Goal: Answer question/provide support: Share knowledge or assist other users

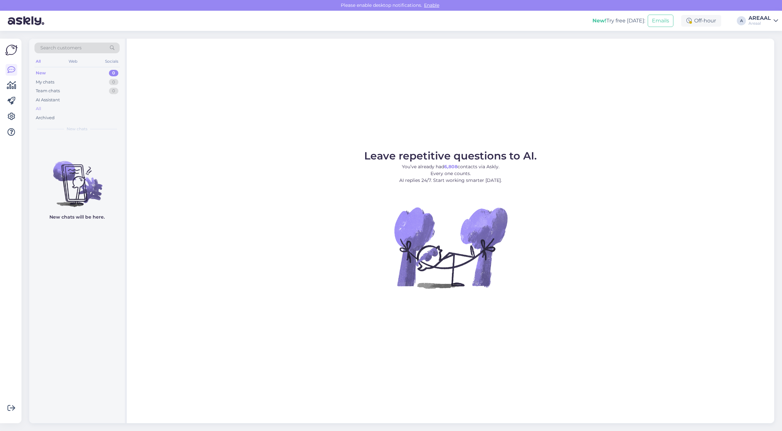
click at [88, 113] on div "All" at bounding box center [76, 108] width 85 height 9
click at [104, 103] on div "AI Assistant" at bounding box center [76, 100] width 85 height 9
click at [103, 106] on div "All" at bounding box center [76, 108] width 85 height 9
click at [98, 115] on div "Archived" at bounding box center [76, 117] width 85 height 9
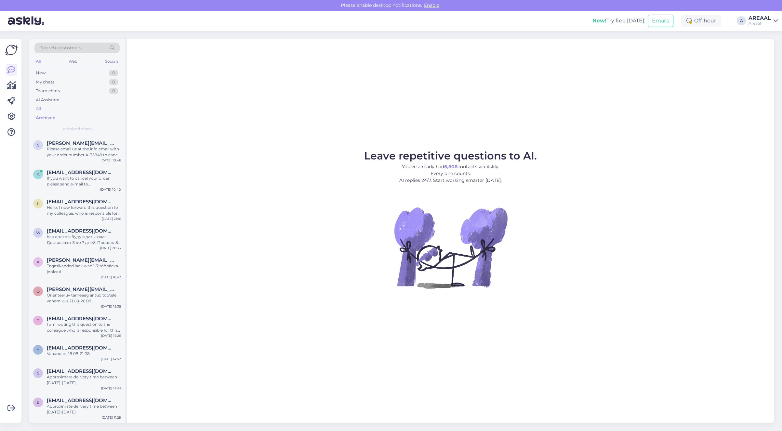
click at [96, 111] on div "All" at bounding box center [76, 108] width 85 height 9
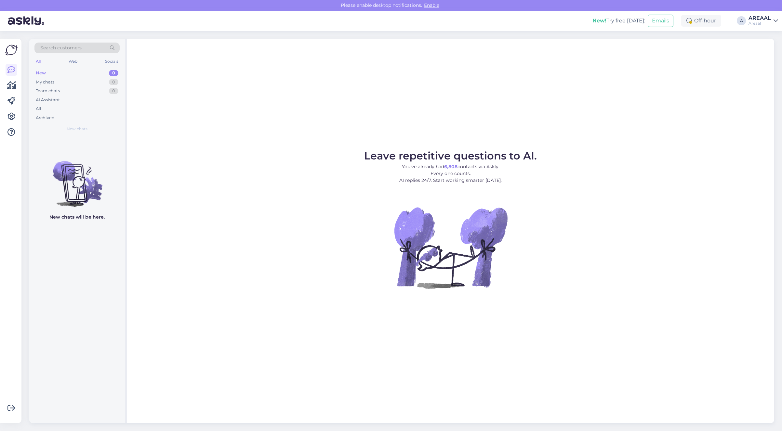
click at [602, 74] on div "Leave repetitive questions to AI. You’ve already had 6,808 contacts via Askly. …" at bounding box center [450, 231] width 647 height 385
click at [635, 107] on div "Leave repetitive questions to AI. You’ve already had 6,808 contacts via Askly. …" at bounding box center [450, 231] width 647 height 385
click at [75, 111] on div "All" at bounding box center [76, 108] width 85 height 9
click at [93, 98] on div "AI Assistant" at bounding box center [76, 100] width 85 height 9
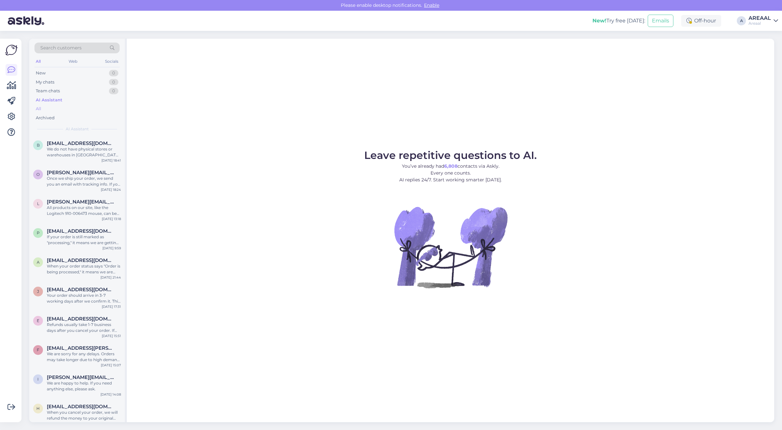
click at [88, 109] on div "All" at bounding box center [76, 108] width 85 height 9
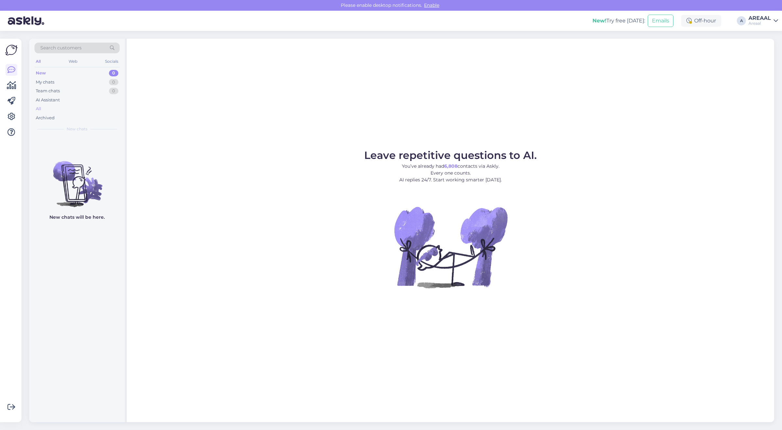
click at [60, 105] on div "All" at bounding box center [76, 108] width 85 height 9
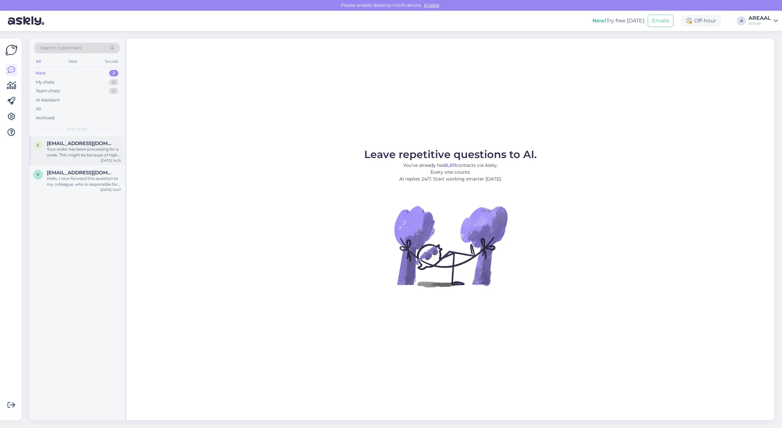
click at [99, 144] on span "[EMAIL_ADDRESS][DOMAIN_NAME]" at bounding box center [81, 143] width 68 height 6
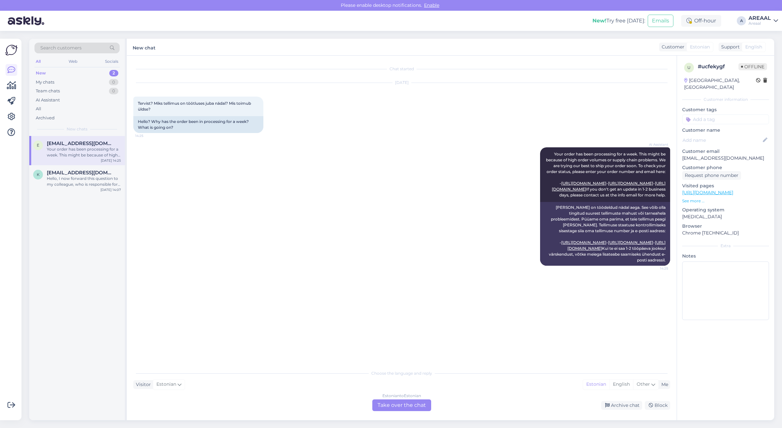
click at [700, 155] on p "[EMAIL_ADDRESS][DOMAIN_NAME]" at bounding box center [725, 158] width 87 height 7
click at [405, 399] on div "Estonian to Estonian Take over the chat" at bounding box center [401, 405] width 59 height 12
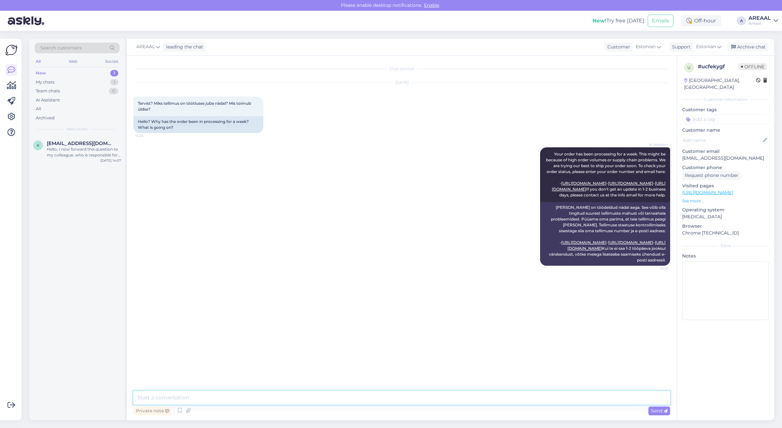
click at [405, 399] on textarea at bounding box center [401, 398] width 537 height 14
click at [435, 396] on textarea "Tere! Kaup on tellitud Prantsusmaa tarnijalt lattu. Orienteeruv" at bounding box center [401, 398] width 537 height 14
type textarea "Tere! Kaup on tellitud Prantsusmaa tarnijalt lattu. Orienteeruv tarneaeg vaehem…"
click at [436, 397] on textarea "Tere! Kaup on tellitud Prantsusmaa tarnijalt lattu. Orienteeruv tarneaeg vaehem…" at bounding box center [401, 398] width 537 height 14
click at [433, 398] on textarea "Tere! Kaup on tellitud Prantsusmaa tarnijalt lattu. Orienteeruv tarneaeg vaehem…" at bounding box center [401, 398] width 537 height 14
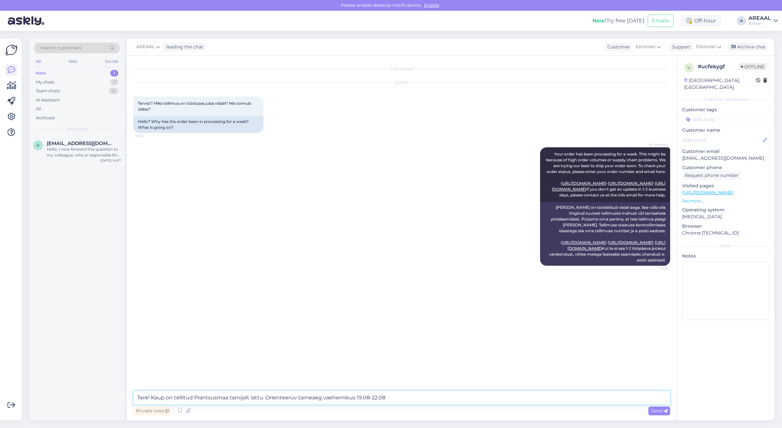
drag, startPoint x: 425, startPoint y: 399, endPoint x: 357, endPoint y: 395, distance: 68.1
click at [357, 395] on textarea "Tere! Kaup on tellitud Prantsusmaa tarnijalt lattu. Orienteeruv tarneaeg vaehem…" at bounding box center [401, 398] width 537 height 14
click at [405, 402] on textarea "Tere! Kaup on tellitud Prantsusmaa tarnijalt lattu. Orienteeruv tarneaeg vaehem…" at bounding box center [401, 398] width 537 height 14
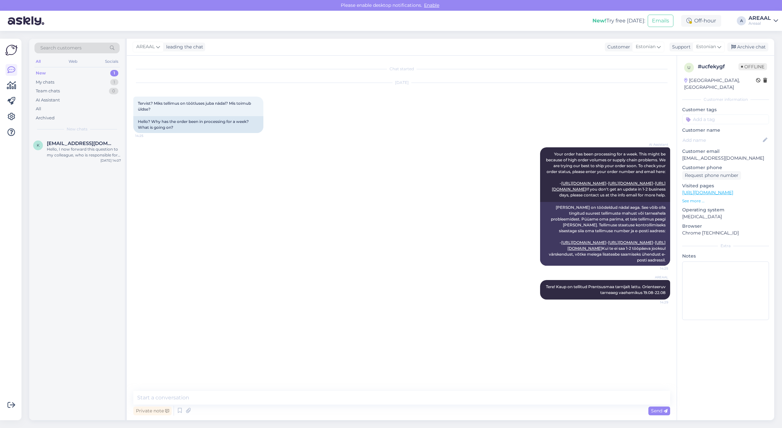
drag, startPoint x: 440, startPoint y: 93, endPoint x: 453, endPoint y: 131, distance: 39.9
click at [440, 96] on div "Aug 16 2025 Tervist? Miks tellimus on töötluses juba nädal? Mis toimub üldse? 1…" at bounding box center [401, 108] width 537 height 64
click at [758, 40] on div "AREAAL leading the chat Customer Estonian Support Estonian Archive chat" at bounding box center [450, 47] width 647 height 17
click at [759, 47] on div "Archive chat" at bounding box center [747, 47] width 41 height 9
click at [124, 128] on div "Search customers All Web Socials New 1 My chats 0 Team chats 0 AI Assistant All…" at bounding box center [77, 87] width 96 height 97
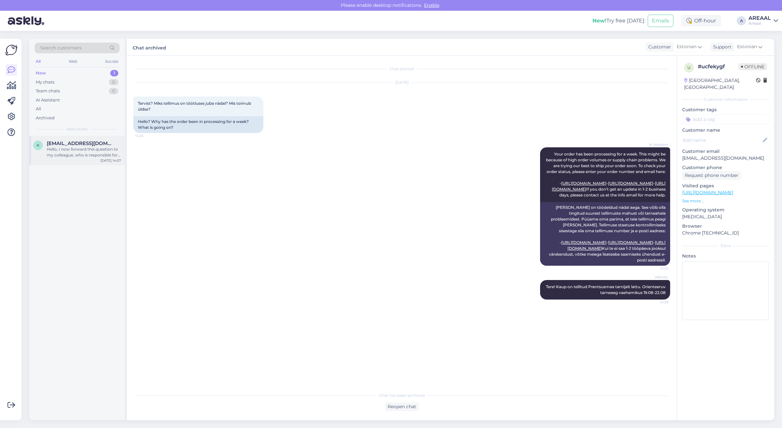
click at [109, 140] on div "[EMAIL_ADDRESS][DOMAIN_NAME]" at bounding box center [84, 143] width 74 height 6
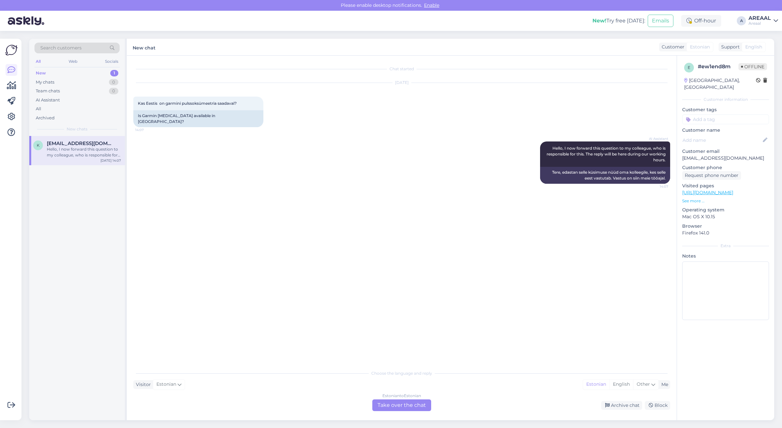
click at [407, 406] on div "Estonian to Estonian Take over the chat" at bounding box center [401, 405] width 59 height 12
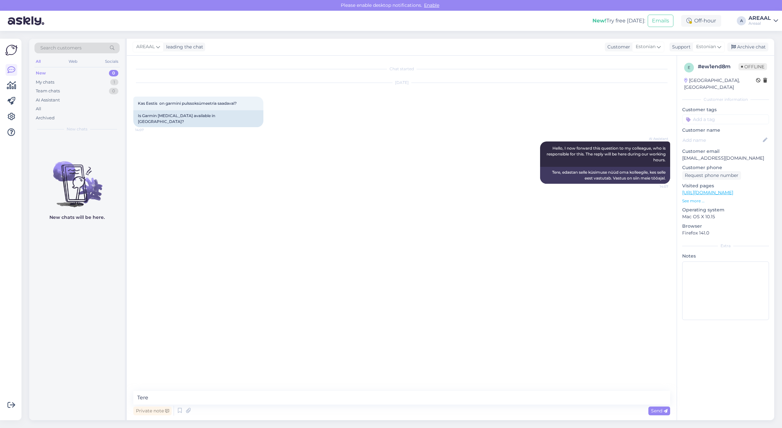
type textarea "Tere!"
drag, startPoint x: 345, startPoint y: 396, endPoint x: 605, endPoint y: 400, distance: 260.1
click at [579, 399] on textarea "Jah, Garmin seadmete pulssoksümeetria funktsioon on Eestis saadaval. Palun arve…" at bounding box center [401, 398] width 537 height 14
type textarea "Jah, Garmin seadmete pulssoksümeetria funktsioon on Eestis saadaval"
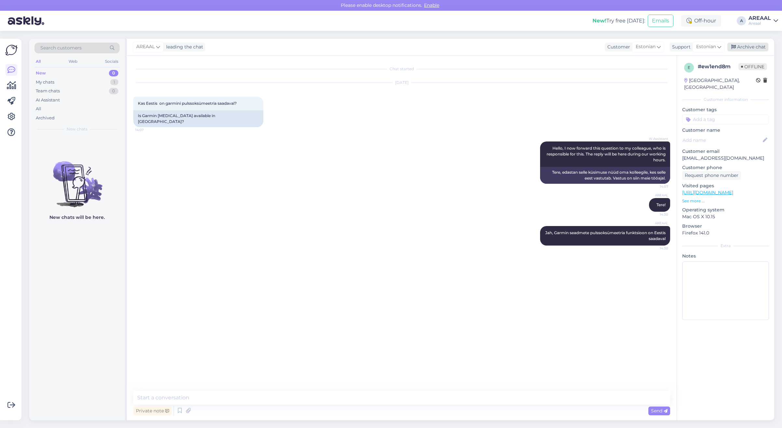
click at [757, 48] on div "Archive chat" at bounding box center [747, 47] width 41 height 9
click at [97, 103] on div "AI Assistant" at bounding box center [76, 100] width 85 height 9
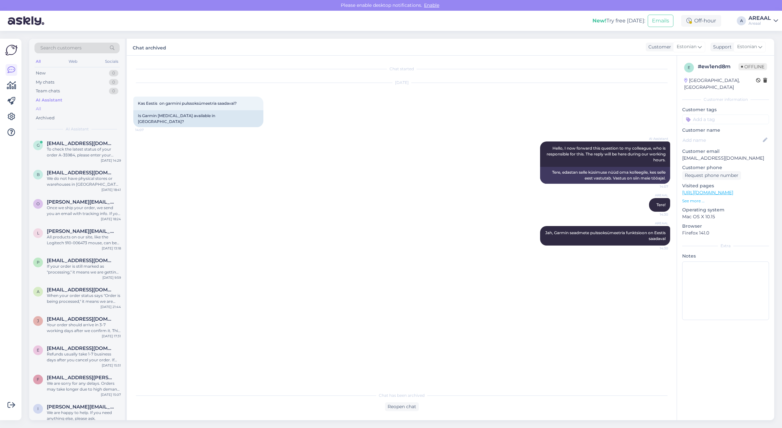
click at [95, 106] on div "All" at bounding box center [76, 108] width 85 height 9
click at [93, 101] on div "AI Assistant" at bounding box center [76, 100] width 85 height 9
click at [90, 150] on div "To check the latest status of your order A-35984, please enter your order numbe…" at bounding box center [84, 152] width 74 height 12
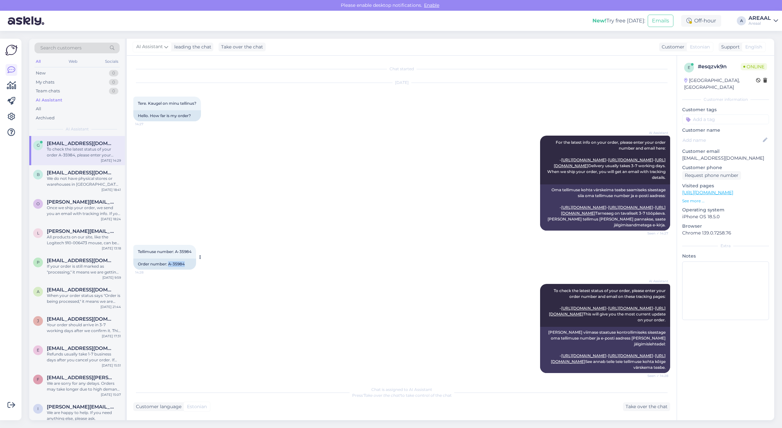
copy div "A-35984"
drag, startPoint x: 182, startPoint y: 293, endPoint x: 168, endPoint y: 293, distance: 14.3
click at [168, 269] on div "Order number: A-35984" at bounding box center [164, 263] width 63 height 11
click at [57, 106] on div "All" at bounding box center [76, 108] width 85 height 9
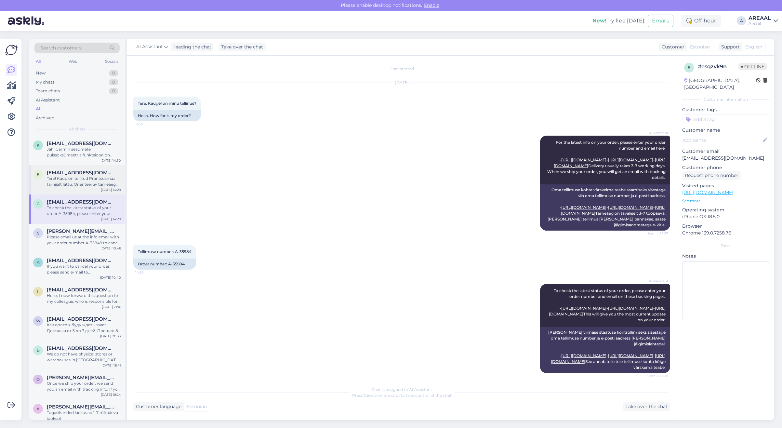
click at [76, 170] on span "[EMAIL_ADDRESS][DOMAIN_NAME]" at bounding box center [81, 173] width 68 height 6
click at [76, 156] on div "Jah, Garmin seadmete pulssoksümeetria funktsioon on Eestis saadaval" at bounding box center [84, 152] width 74 height 12
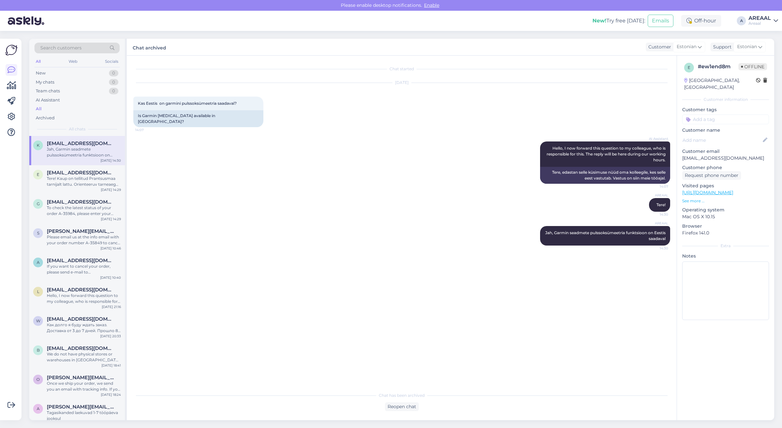
click at [72, 111] on div "All" at bounding box center [76, 108] width 85 height 9
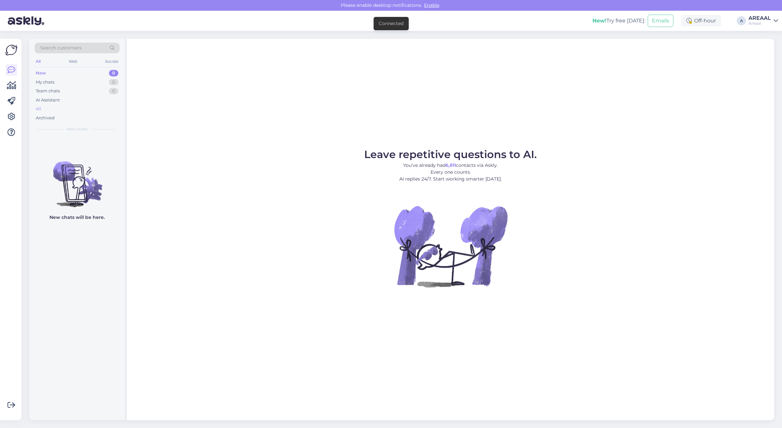
click at [104, 105] on div "All" at bounding box center [76, 108] width 85 height 9
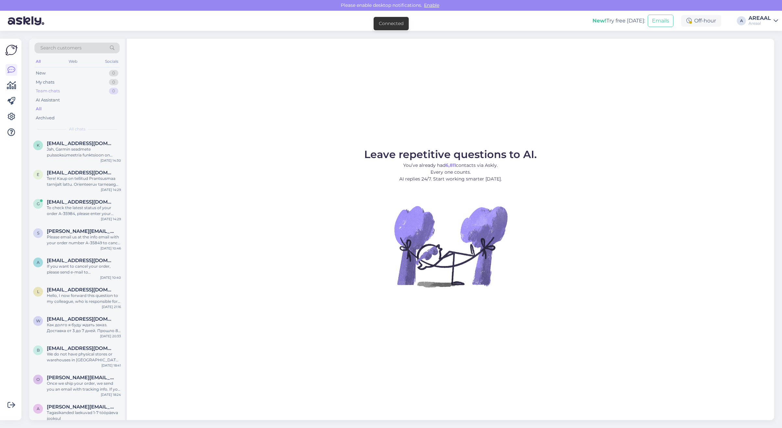
click at [105, 93] on div "Team chats 0" at bounding box center [76, 90] width 85 height 9
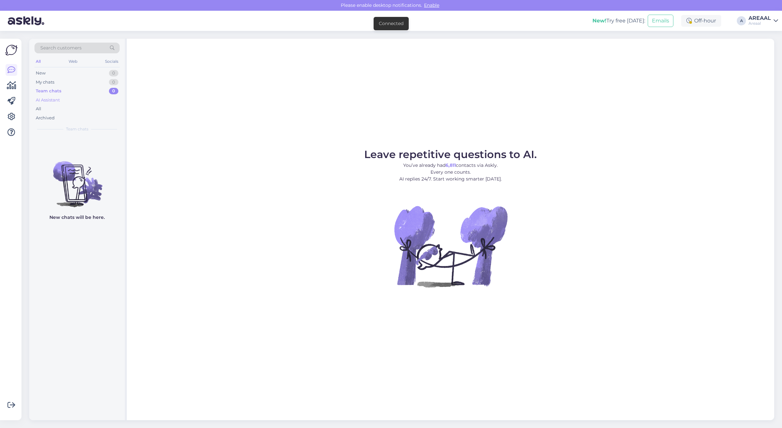
click at [98, 104] on div "AI Assistant" at bounding box center [76, 100] width 85 height 9
click at [98, 97] on div "AI Assistant" at bounding box center [76, 100] width 85 height 9
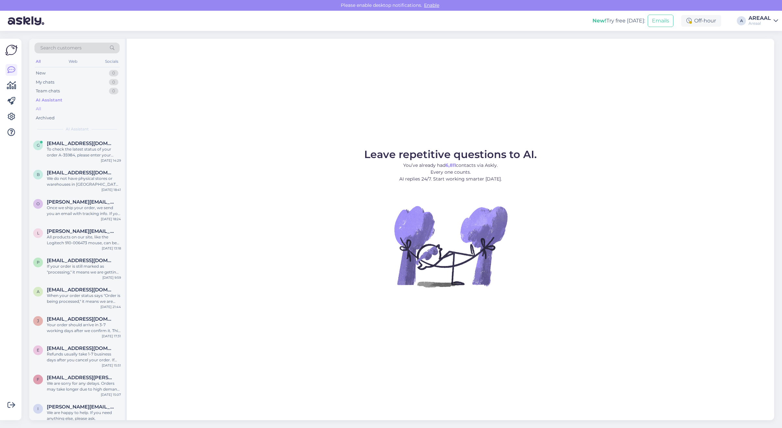
click at [93, 107] on div "All" at bounding box center [76, 108] width 85 height 9
click at [303, 196] on figure "Leave repetitive questions to AI. You’ve already had 6,811 contacts via Askly. …" at bounding box center [450, 226] width 635 height 155
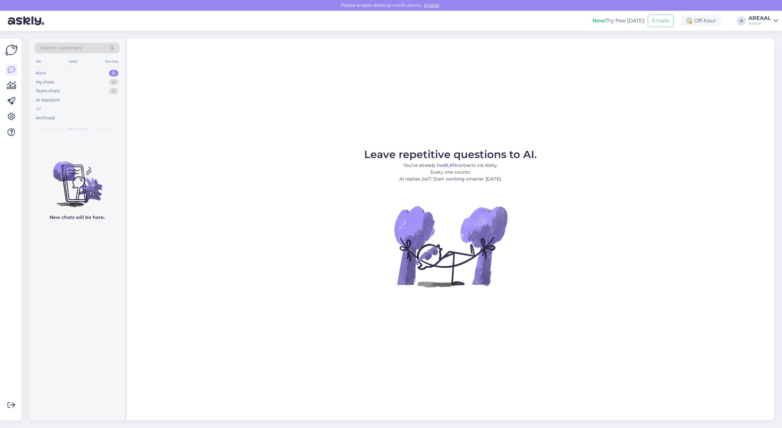
click at [79, 105] on div "All" at bounding box center [76, 108] width 85 height 9
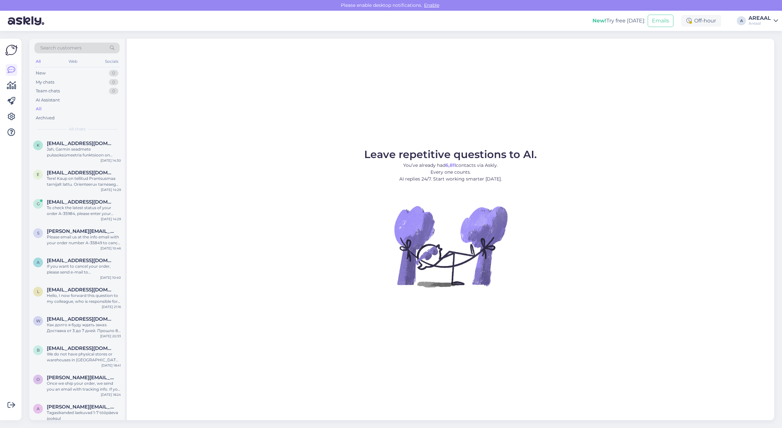
click at [267, 153] on figure "Leave repetitive questions to AI. You’ve already had 6,811 contacts via Askly. …" at bounding box center [450, 226] width 635 height 155
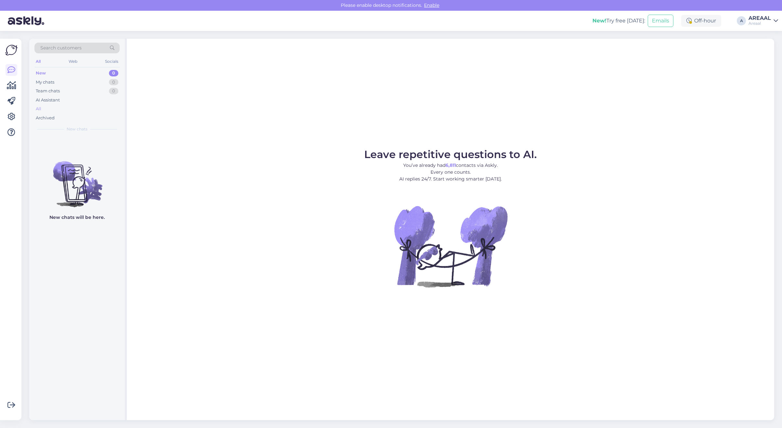
click at [107, 109] on div "All" at bounding box center [76, 108] width 85 height 9
click at [80, 113] on div "Archived" at bounding box center [76, 117] width 85 height 9
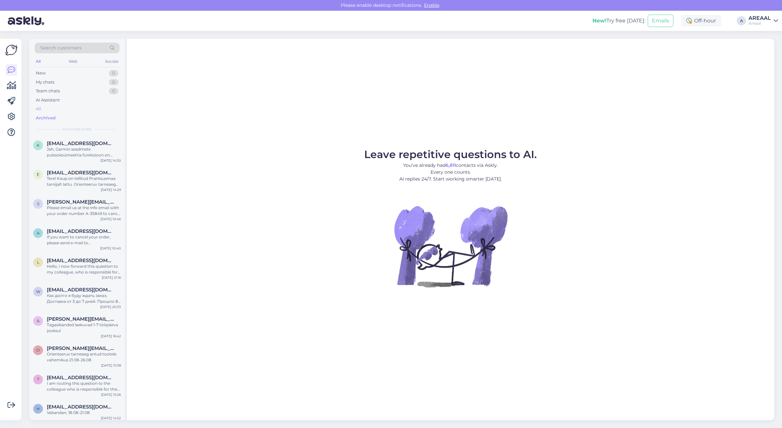
click at [80, 111] on div "All" at bounding box center [76, 108] width 85 height 9
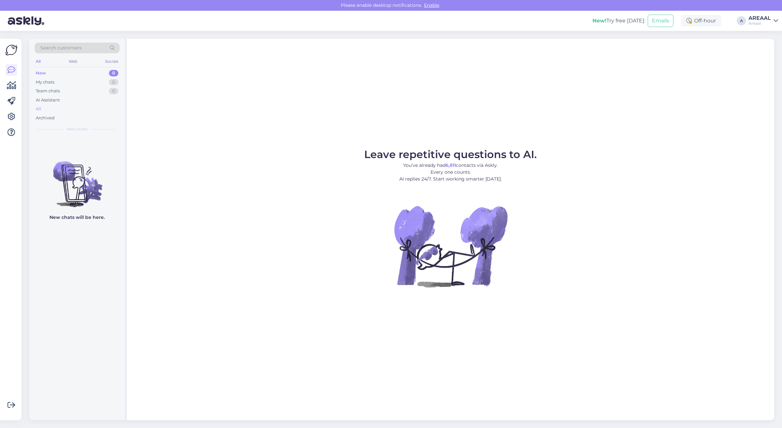
click at [52, 112] on div "All" at bounding box center [76, 108] width 85 height 9
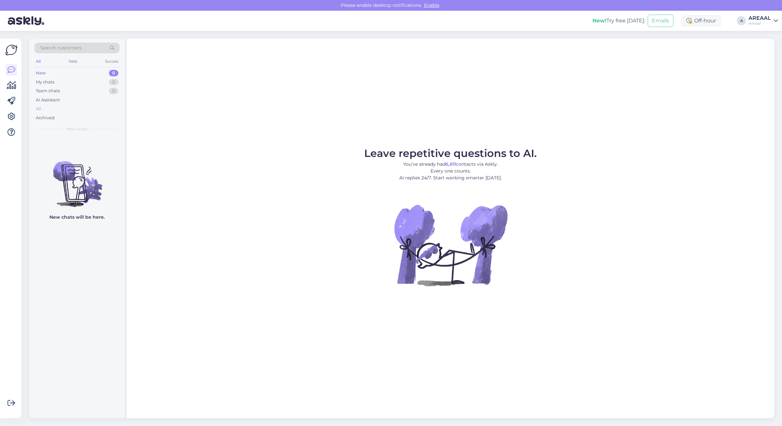
click at [95, 106] on div "All" at bounding box center [76, 108] width 85 height 9
click at [79, 109] on div "All" at bounding box center [76, 108] width 85 height 9
click at [94, 108] on div "All" at bounding box center [76, 108] width 85 height 9
click at [116, 147] on div "Hello, I now forward this question to my colleague, who is responsible for this…" at bounding box center [84, 152] width 74 height 12
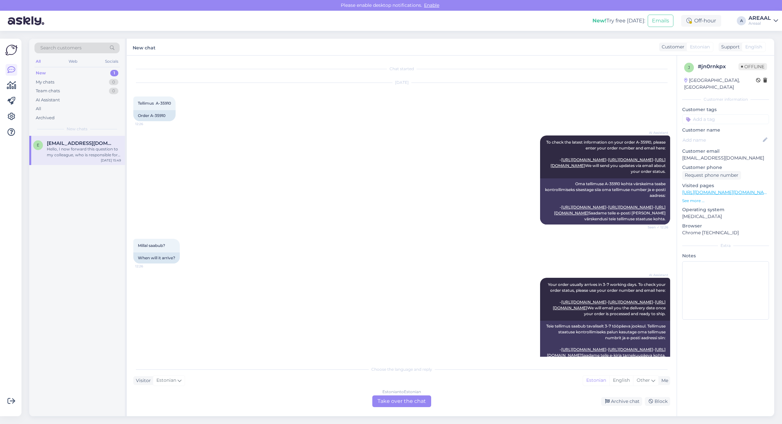
click at [725, 190] on link "https://areaal.ee/sennheiser-accentum-wireless-murasummutus-must-juhtmevabad-ul…" at bounding box center [746, 193] width 129 height 6
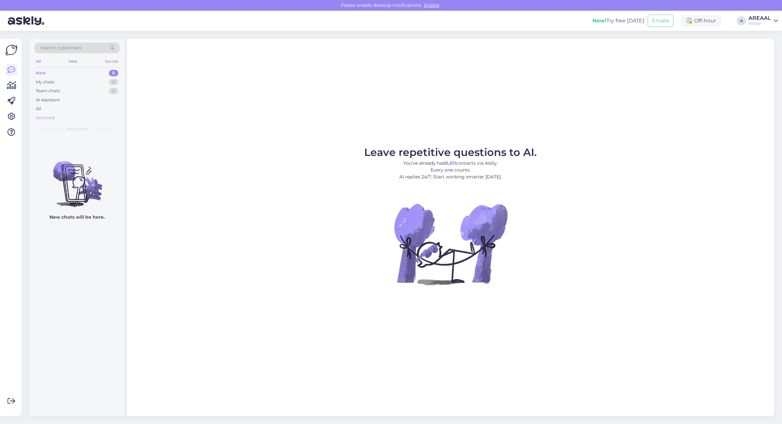
click at [104, 115] on div "Archived" at bounding box center [76, 117] width 85 height 9
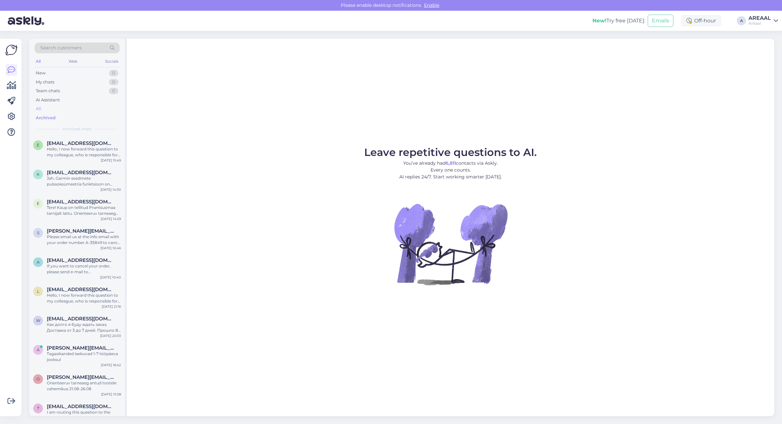
click at [104, 111] on div "All" at bounding box center [76, 108] width 85 height 9
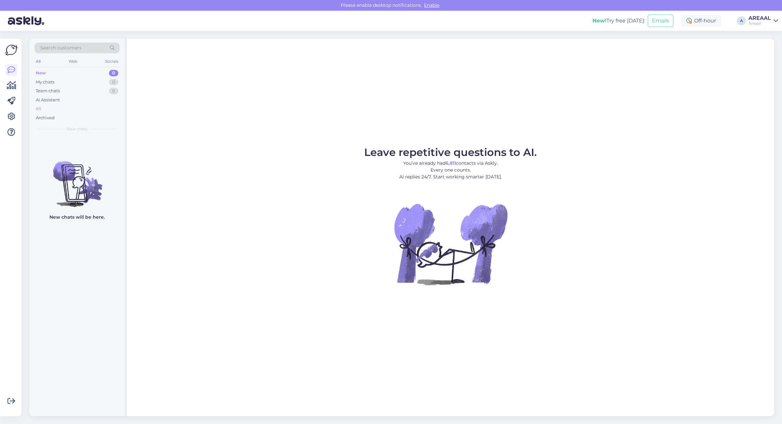
click at [101, 110] on div "All" at bounding box center [76, 108] width 85 height 9
click at [80, 113] on div "All" at bounding box center [76, 108] width 85 height 9
click at [81, 114] on div "Archived" at bounding box center [76, 117] width 85 height 9
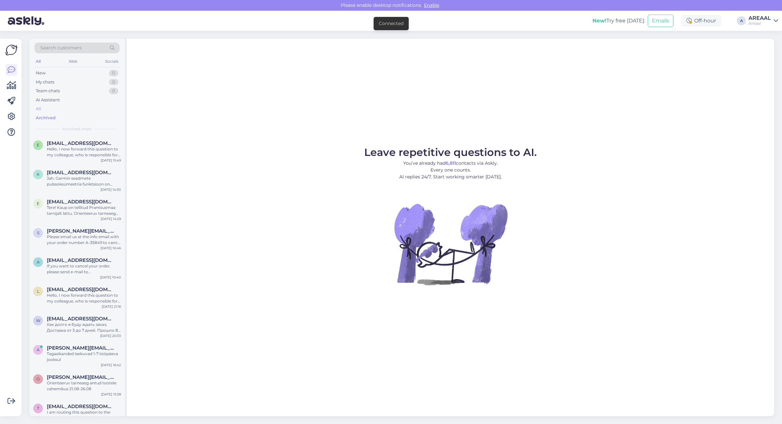
click at [82, 110] on div "All" at bounding box center [76, 108] width 85 height 9
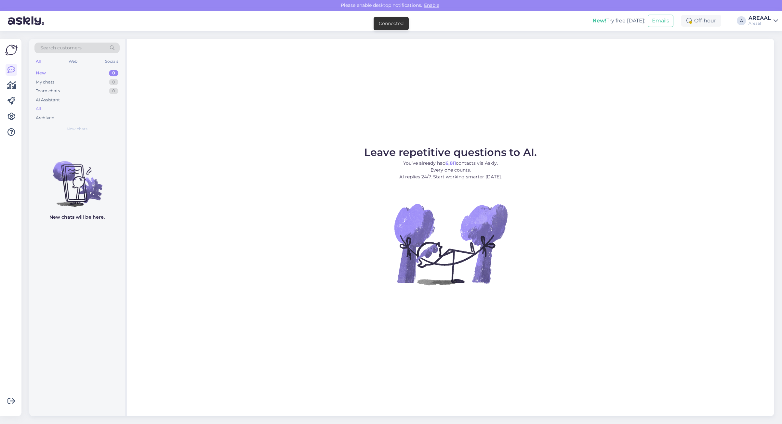
click at [37, 108] on div "All" at bounding box center [39, 109] width 6 height 7
click at [39, 112] on div "All" at bounding box center [76, 108] width 85 height 9
click at [638, 183] on figure "Leave repetitive questions to AI. You’ve already had 6,811 contacts via Askly. …" at bounding box center [450, 224] width 635 height 155
click at [90, 114] on div "Archived" at bounding box center [76, 117] width 85 height 9
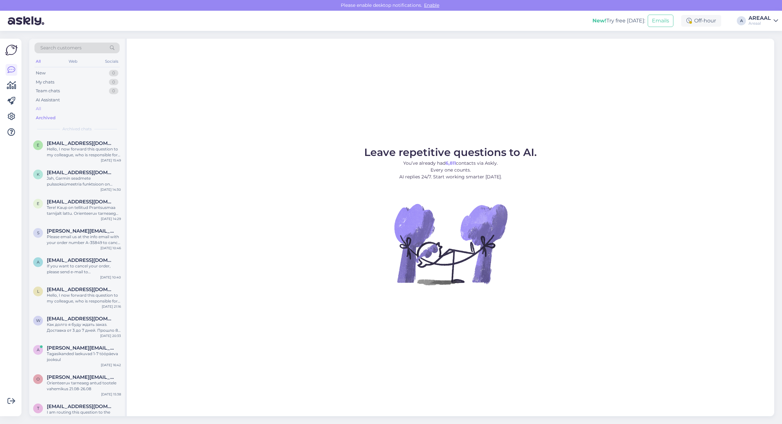
click at [90, 109] on div "All" at bounding box center [76, 108] width 85 height 9
